Goal: Transaction & Acquisition: Purchase product/service

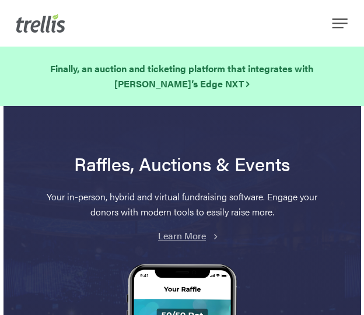
click at [330, 12] on div "Hit enter to search or ESC to close Close Search Menu Features Success Stories …" at bounding box center [182, 23] width 364 height 47
click at [336, 17] on span "Navigation Menu" at bounding box center [339, 23] width 15 height 14
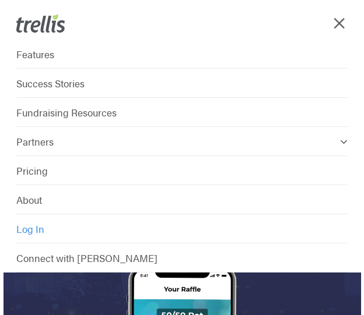
click at [40, 226] on span "Log In" at bounding box center [30, 229] width 28 height 14
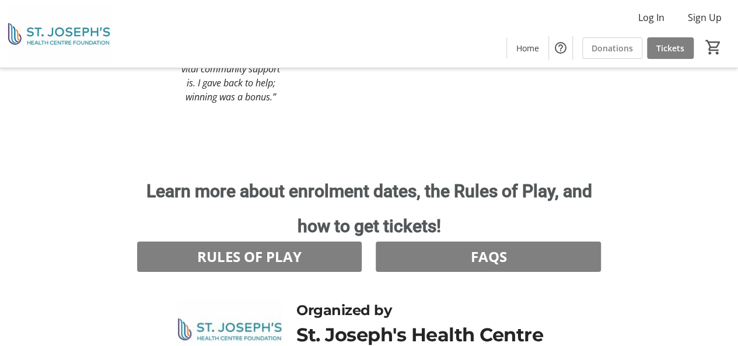
scroll to position [1735, 0]
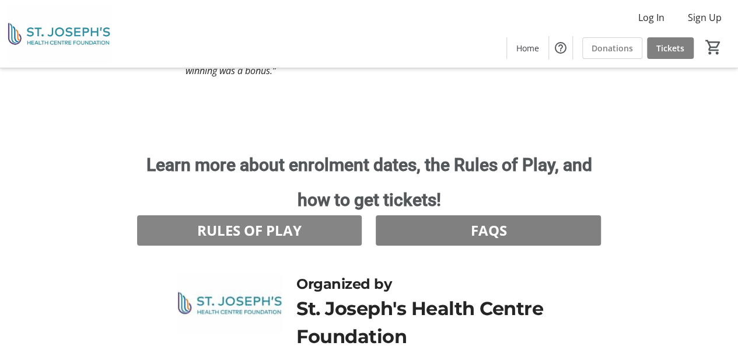
click at [293, 220] on span "RULES OF PLAY" at bounding box center [249, 230] width 104 height 21
click at [429, 216] on span at bounding box center [487, 230] width 225 height 28
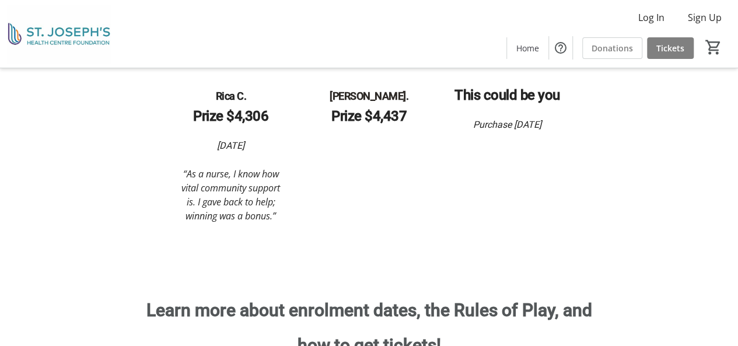
scroll to position [1385, 0]
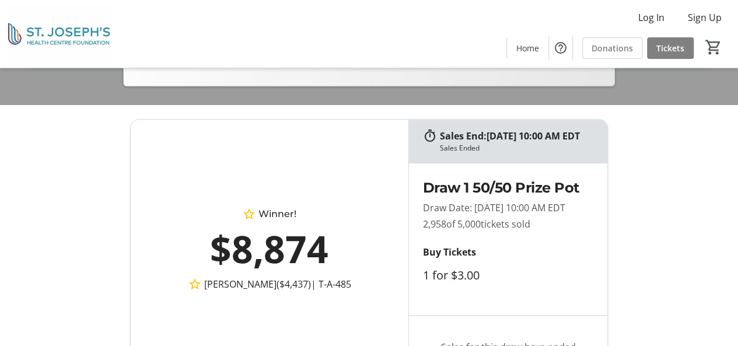
scroll to position [350, 0]
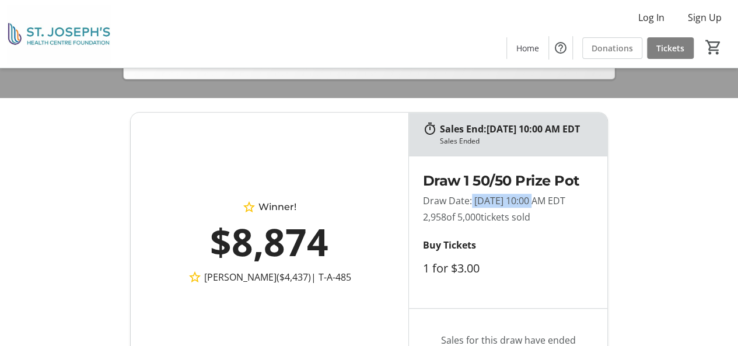
drag, startPoint x: 469, startPoint y: 213, endPoint x: 528, endPoint y: 214, distance: 58.3
click at [528, 208] on p "Draw Date: [DATE] 10:00 AM EDT" at bounding box center [508, 201] width 171 height 14
click at [481, 208] on p "Draw Date: [DATE] 10:00 AM EDT" at bounding box center [508, 201] width 171 height 14
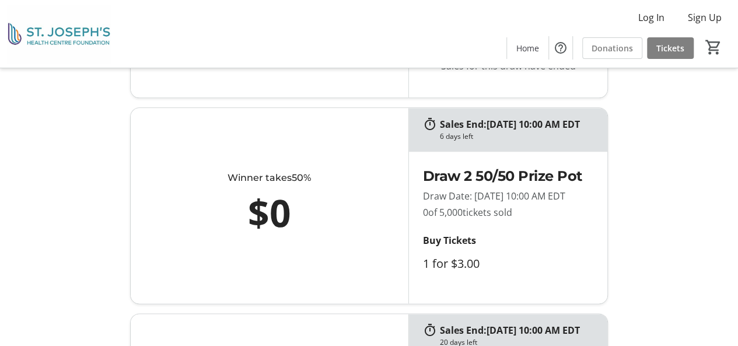
scroll to position [641, 0]
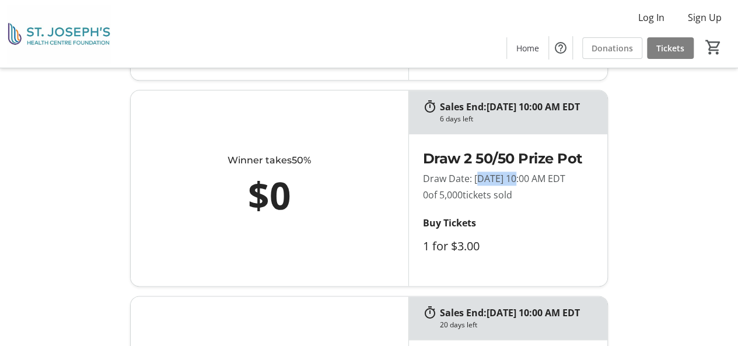
drag, startPoint x: 475, startPoint y: 222, endPoint x: 514, endPoint y: 226, distance: 39.2
click at [514, 185] on p "Draw Date: [DATE] 10:00 AM EDT" at bounding box center [508, 178] width 171 height 14
click at [477, 185] on p "Draw Date: [DATE] 10:00 AM EDT" at bounding box center [508, 178] width 171 height 14
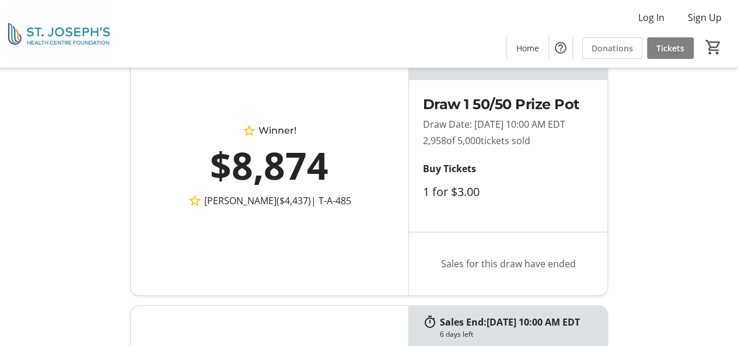
scroll to position [408, 0]
